Goal: Information Seeking & Learning: Learn about a topic

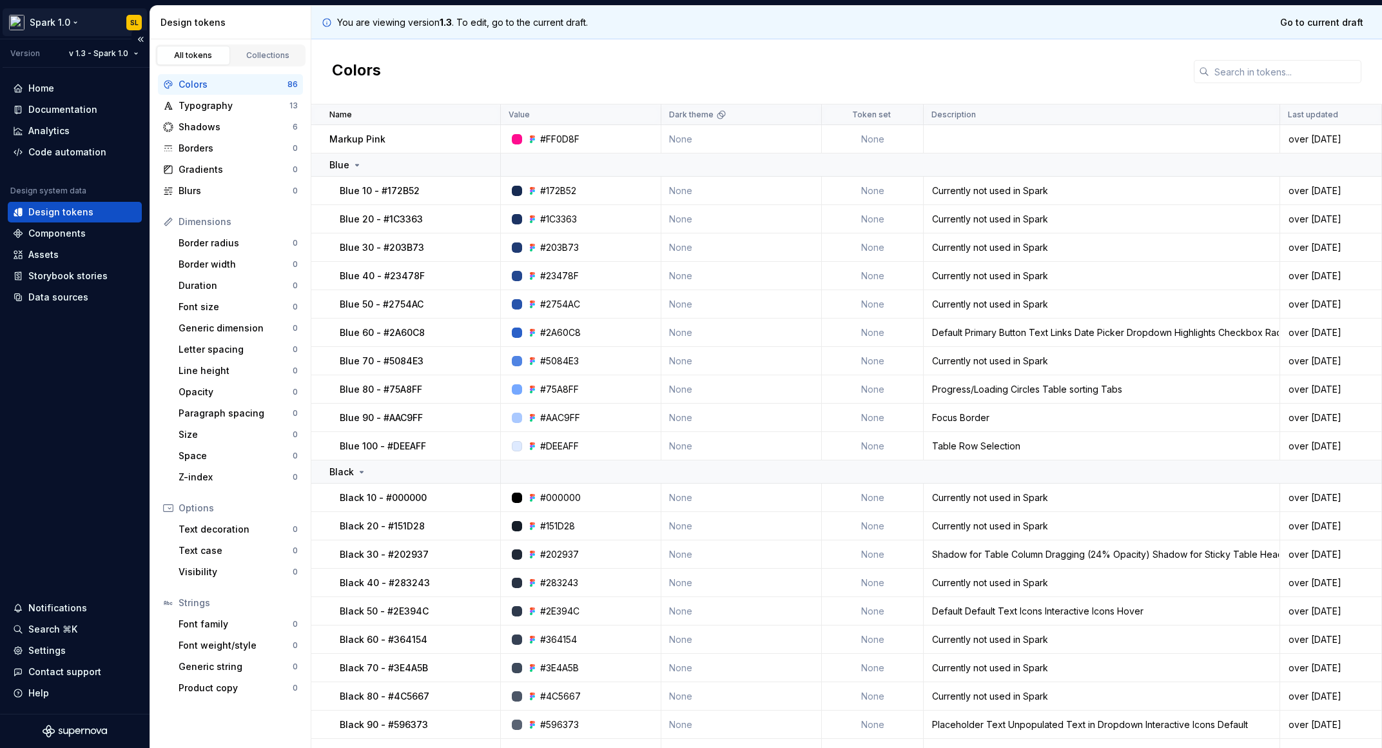
click at [62, 25] on html "Spark 1.0 SL Version v 1.3 - Spark 1.0 Home Documentation Analytics Code automa…" at bounding box center [691, 374] width 1382 height 748
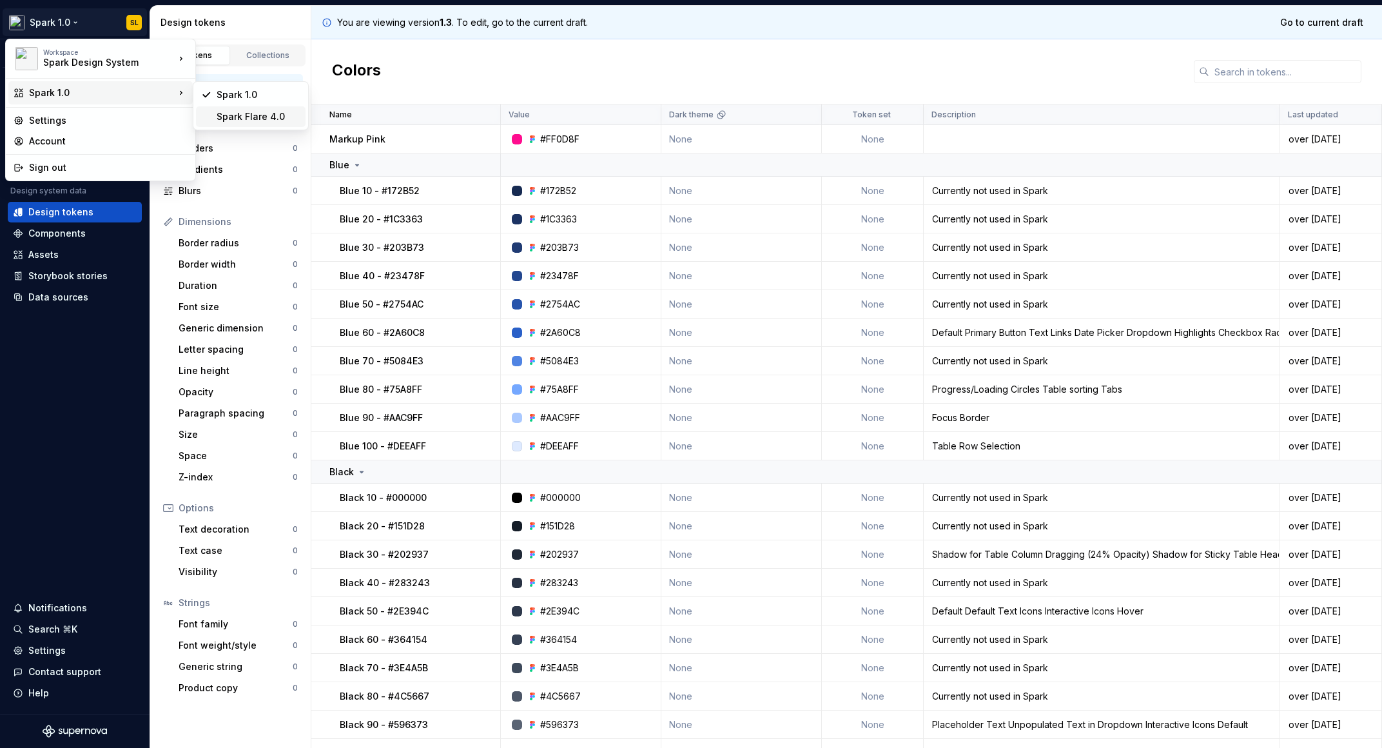
click at [250, 110] on div "Spark Flare 4.0" at bounding box center [259, 116] width 84 height 13
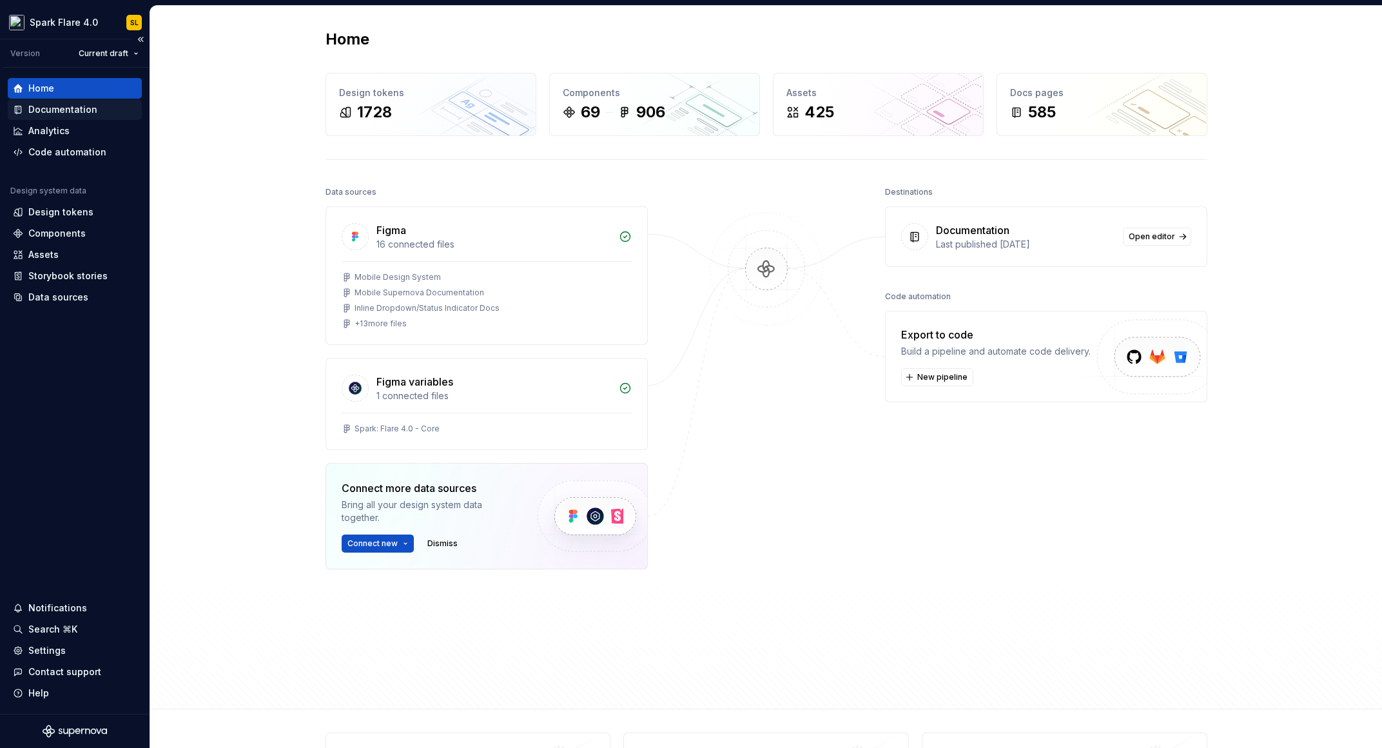
click at [64, 104] on div "Documentation" at bounding box center [62, 109] width 69 height 13
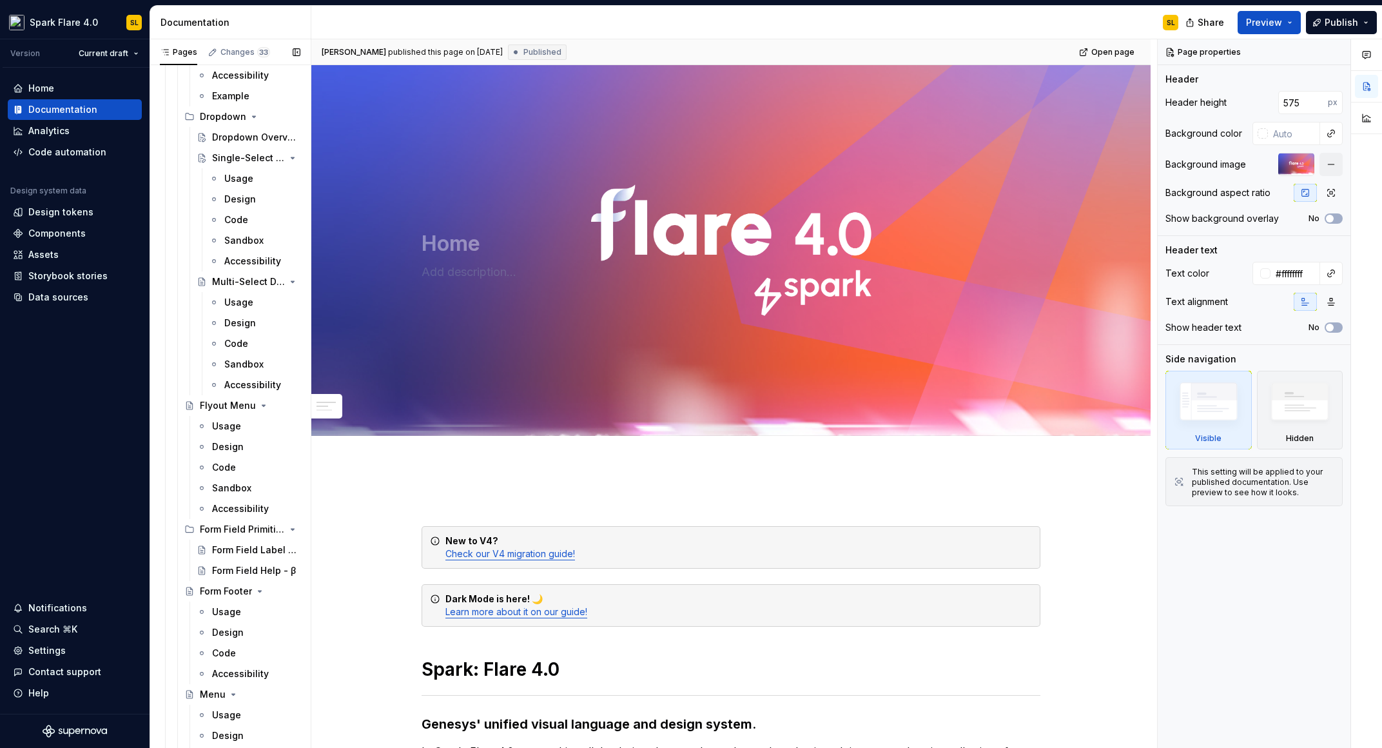
scroll to position [3280, 0]
click at [225, 288] on div "Multi-Select Dropdown" at bounding box center [230, 289] width 37 height 13
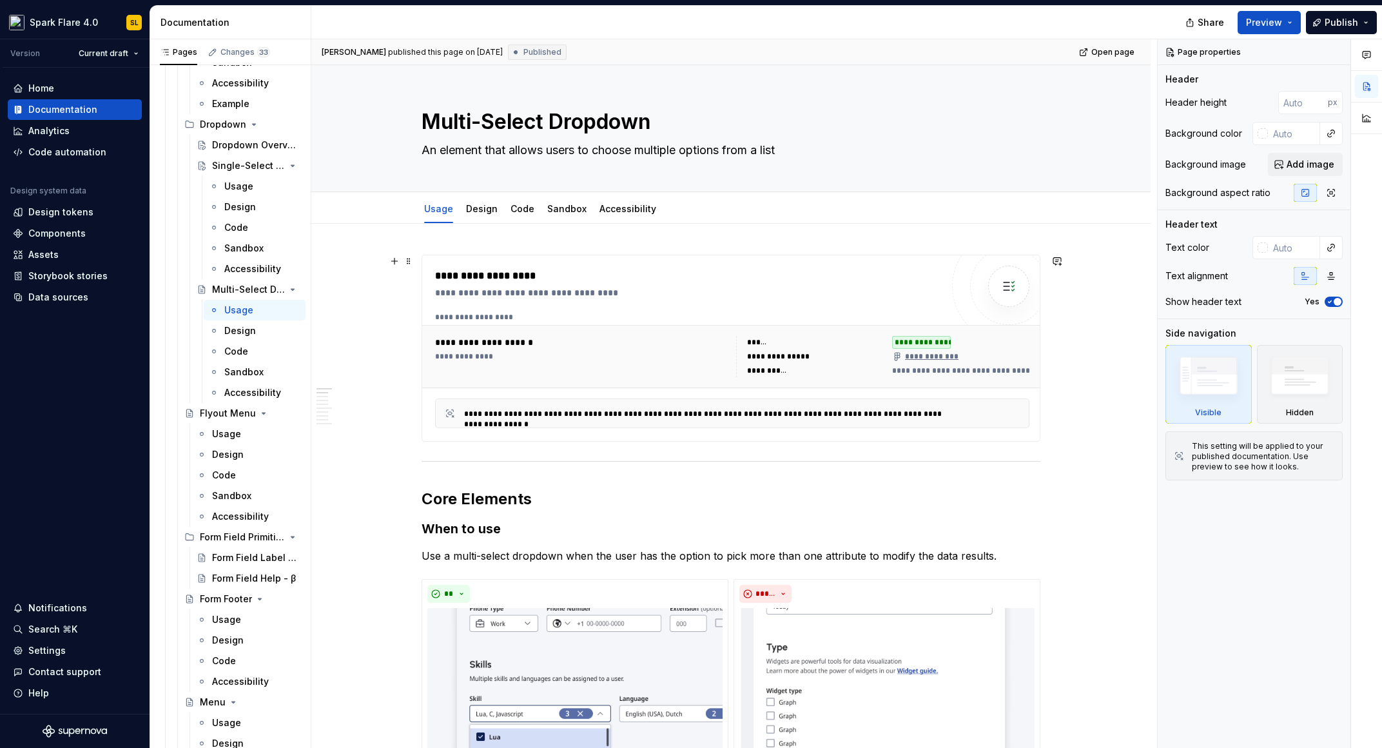
type textarea "*"
